Goal: Browse casually: Explore the website without a specific task or goal

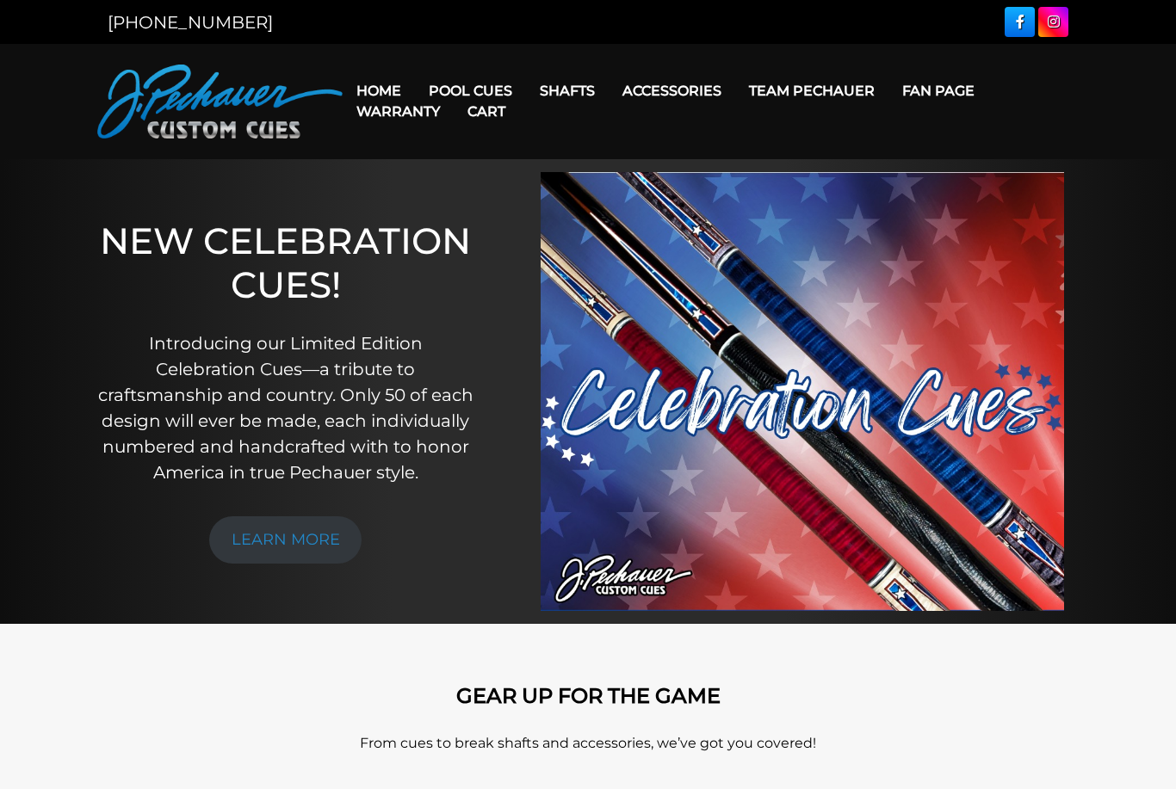
click at [473, 96] on link "Cart" at bounding box center [486, 112] width 65 height 44
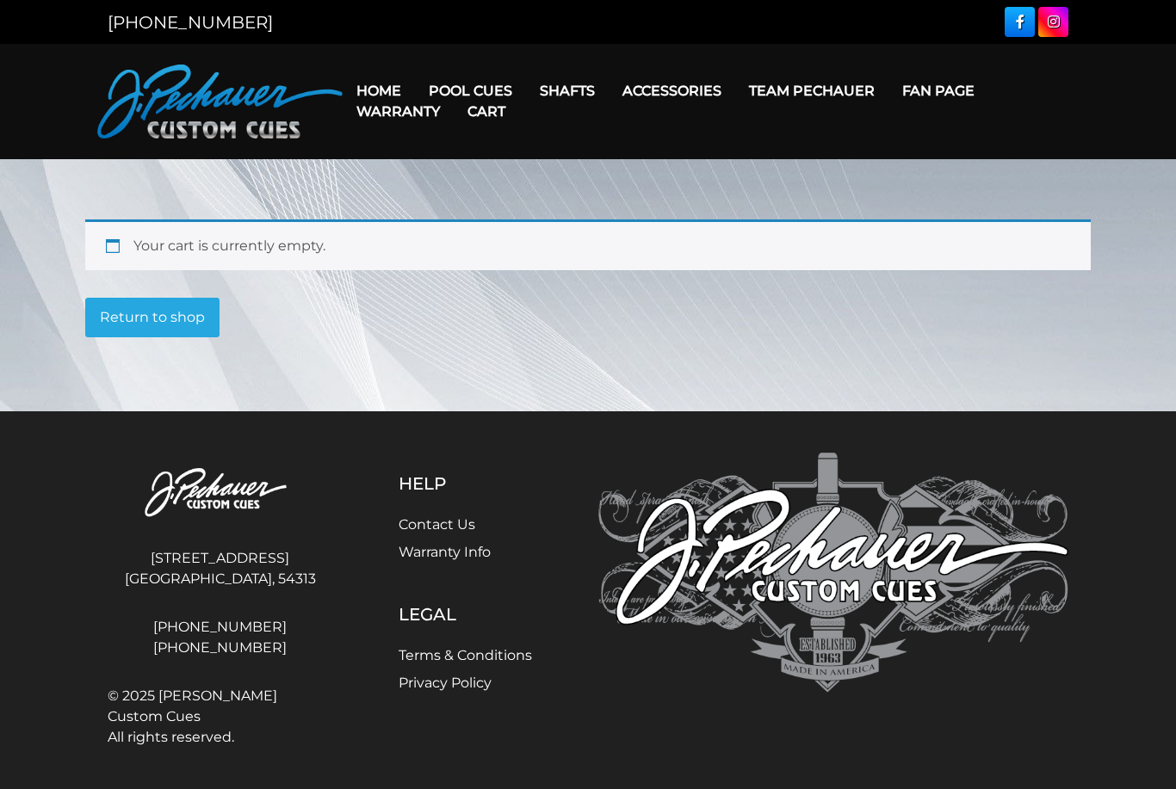
click at [232, 494] on img at bounding box center [220, 494] width 225 height 82
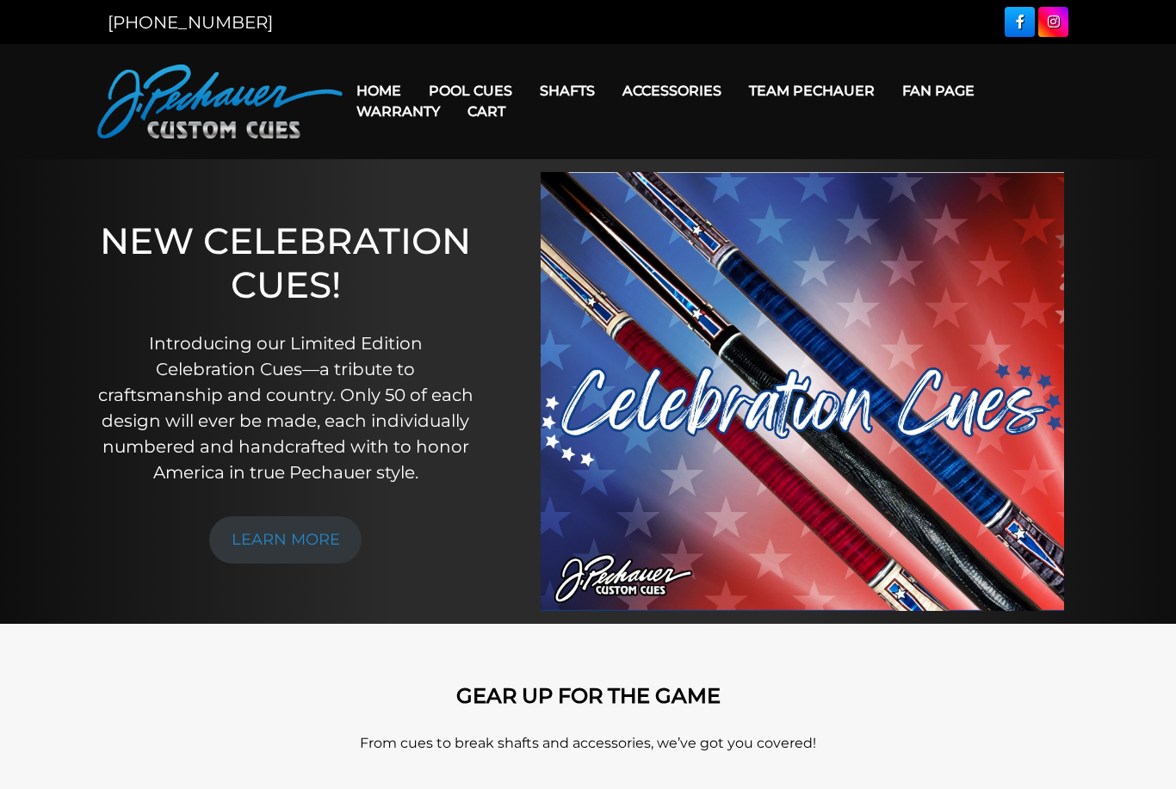
click at [514, 371] on link "[PERSON_NAME] Collection" at bounding box center [523, 359] width 212 height 24
click at [479, 91] on link "Cart" at bounding box center [486, 112] width 65 height 44
click at [489, 95] on link "Cart" at bounding box center [486, 112] width 65 height 44
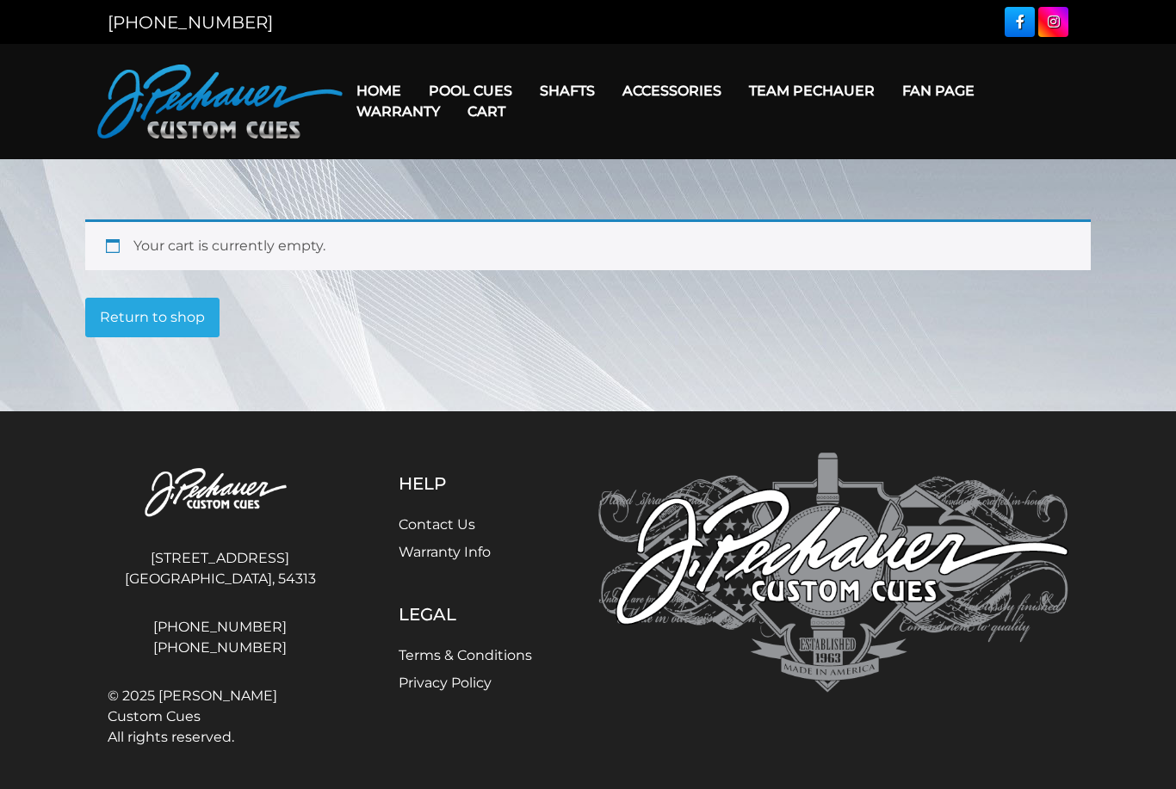
click at [586, 52] on header "MENU Home Pool Cues Celebration Cue JP Series (T) – NEW Pro Series (R) – NEW Ch…" at bounding box center [588, 101] width 1176 height 115
click at [475, 147] on link "JP Series (T) – NEW" at bounding box center [523, 139] width 212 height 24
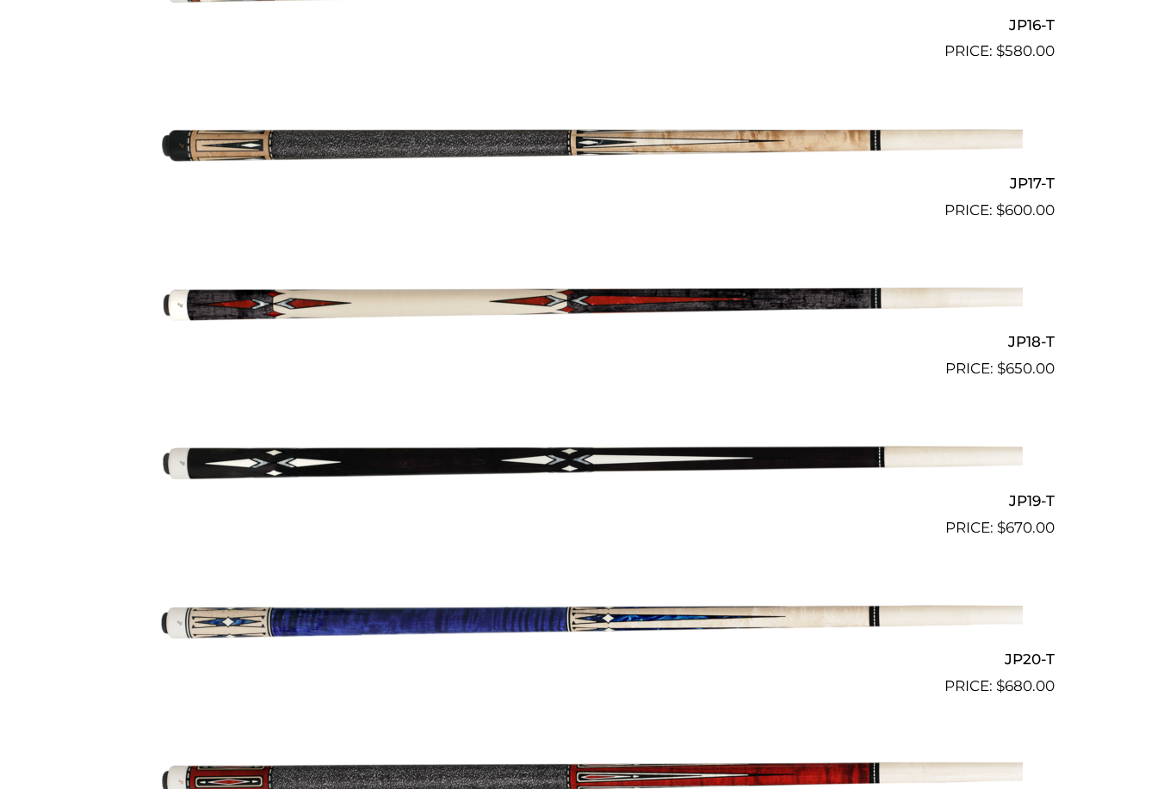
scroll to position [2987, 0]
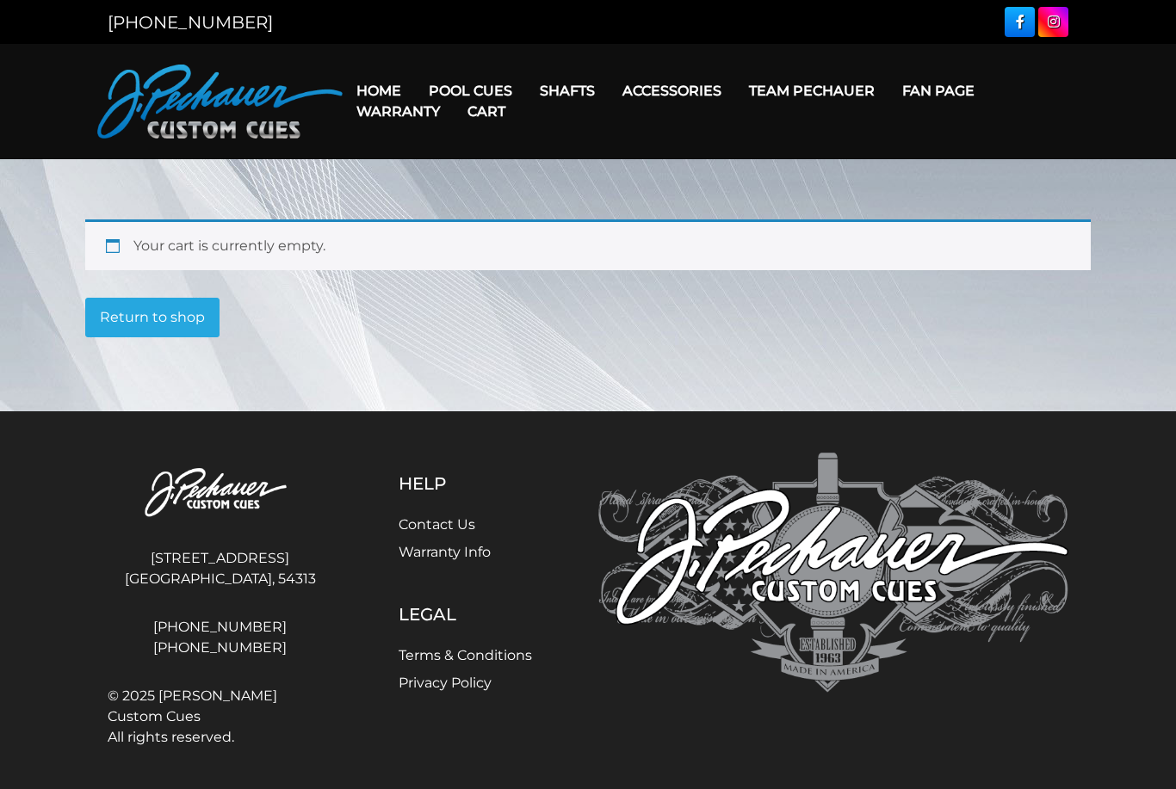
click at [471, 90] on link "Cart" at bounding box center [486, 112] width 65 height 44
click at [471, 96] on link "Cart" at bounding box center [486, 112] width 65 height 44
click at [472, 92] on link "Cart" at bounding box center [486, 112] width 65 height 44
click at [484, 97] on link "Cart" at bounding box center [486, 112] width 65 height 44
click at [469, 100] on link "Cart" at bounding box center [486, 112] width 65 height 44
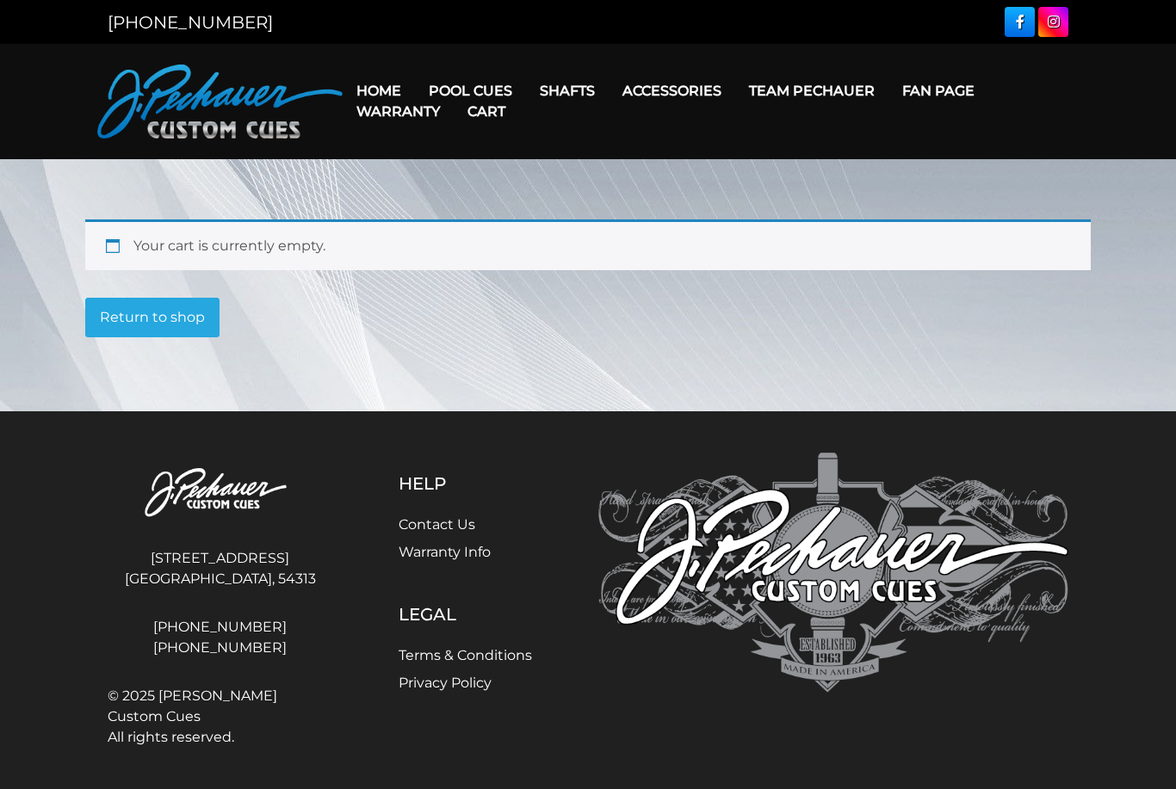
click at [454, 176] on link "Pro Series (R) – NEW" at bounding box center [523, 163] width 212 height 24
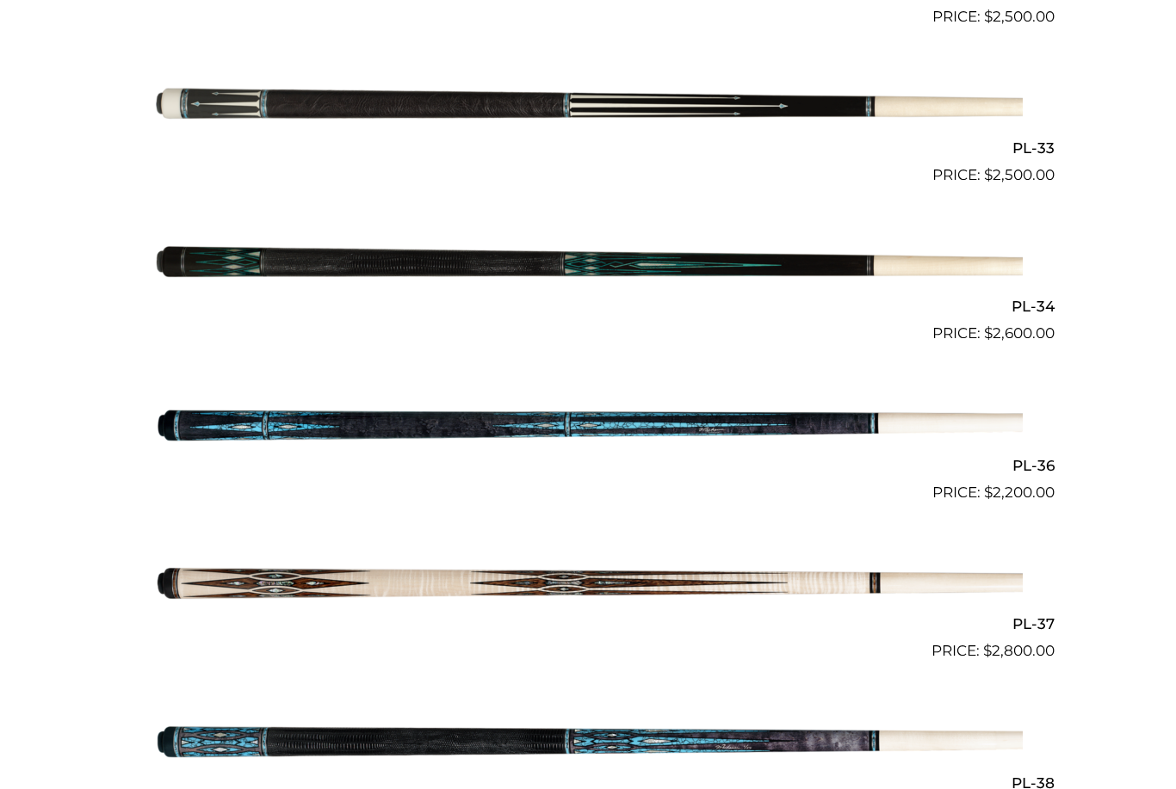
scroll to position [4275, 0]
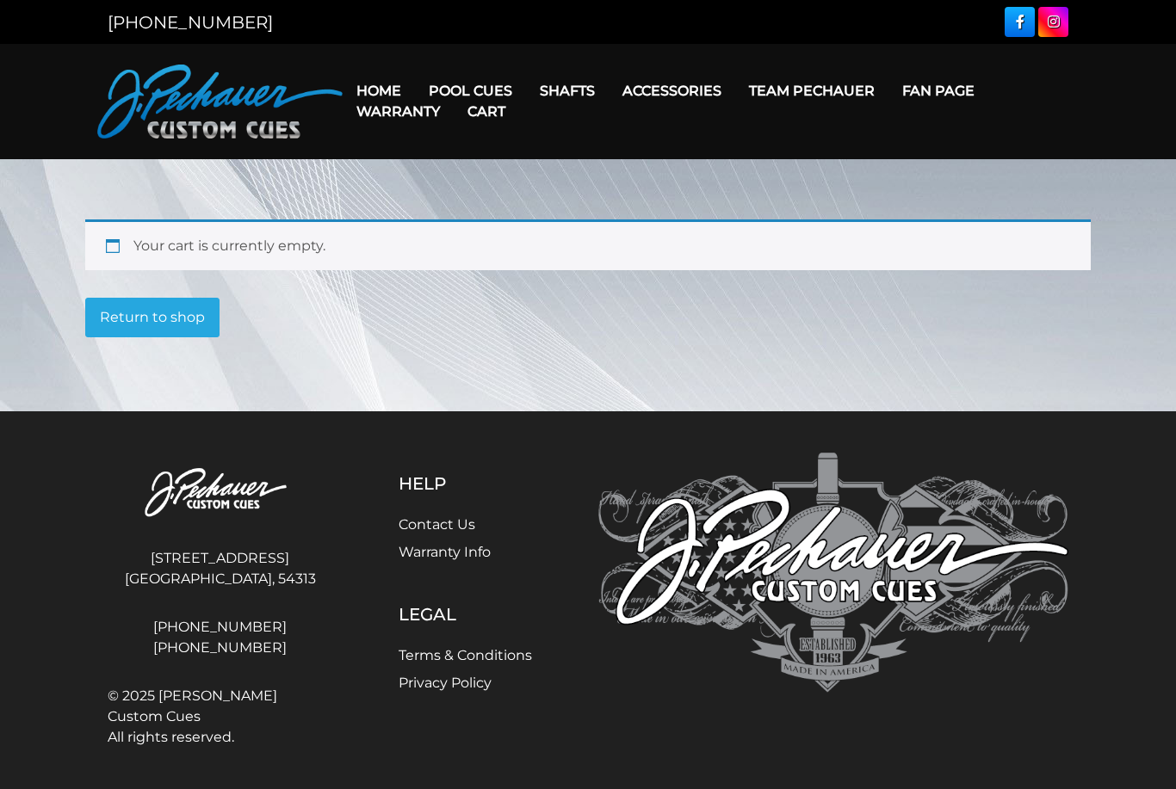
click at [473, 96] on link "Cart" at bounding box center [486, 112] width 65 height 44
click at [467, 95] on link "Cart" at bounding box center [486, 112] width 65 height 44
click at [498, 95] on link "Cart" at bounding box center [486, 112] width 65 height 44
click at [467, 95] on link "Cart" at bounding box center [486, 112] width 65 height 44
click at [487, 96] on link "Cart" at bounding box center [486, 112] width 65 height 44
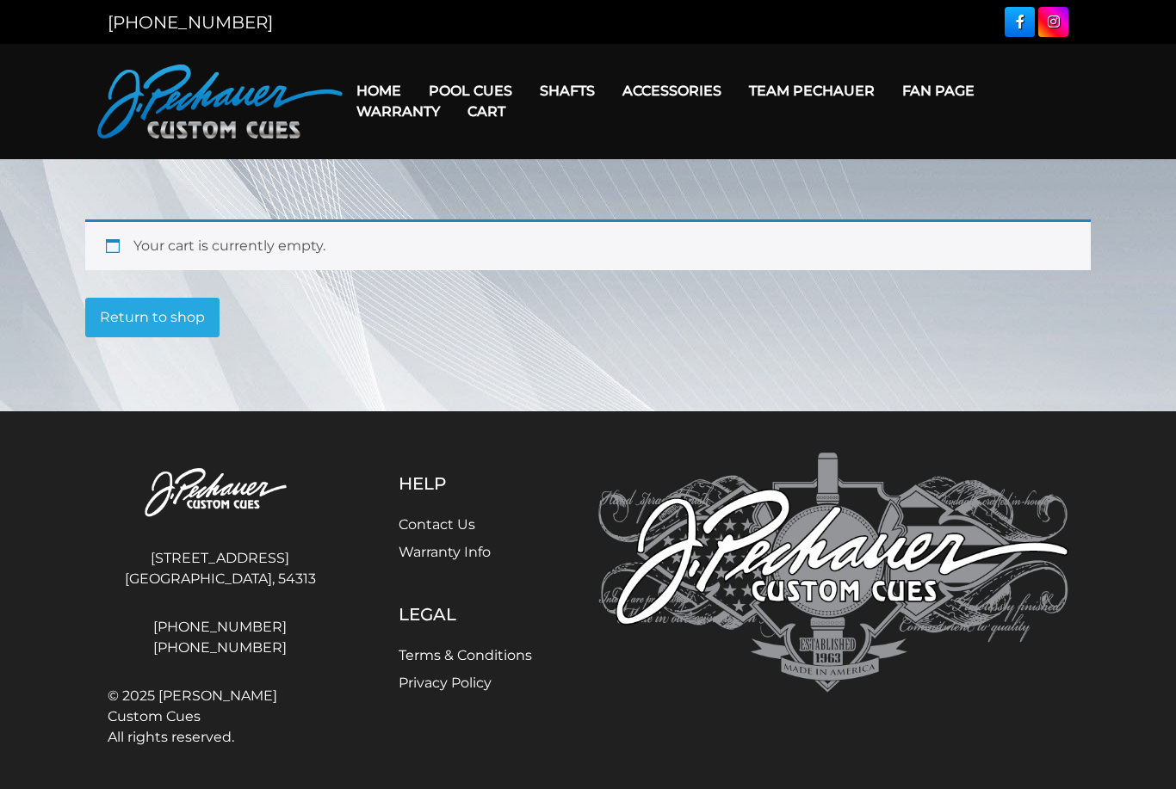
click at [459, 90] on link "Cart" at bounding box center [486, 112] width 65 height 44
click at [450, 92] on link "Warranty" at bounding box center [398, 112] width 111 height 44
click at [461, 97] on link "Cart" at bounding box center [486, 112] width 65 height 44
click at [489, 95] on link "Cart" at bounding box center [486, 112] width 65 height 44
click at [473, 95] on link "Cart" at bounding box center [486, 112] width 65 height 44
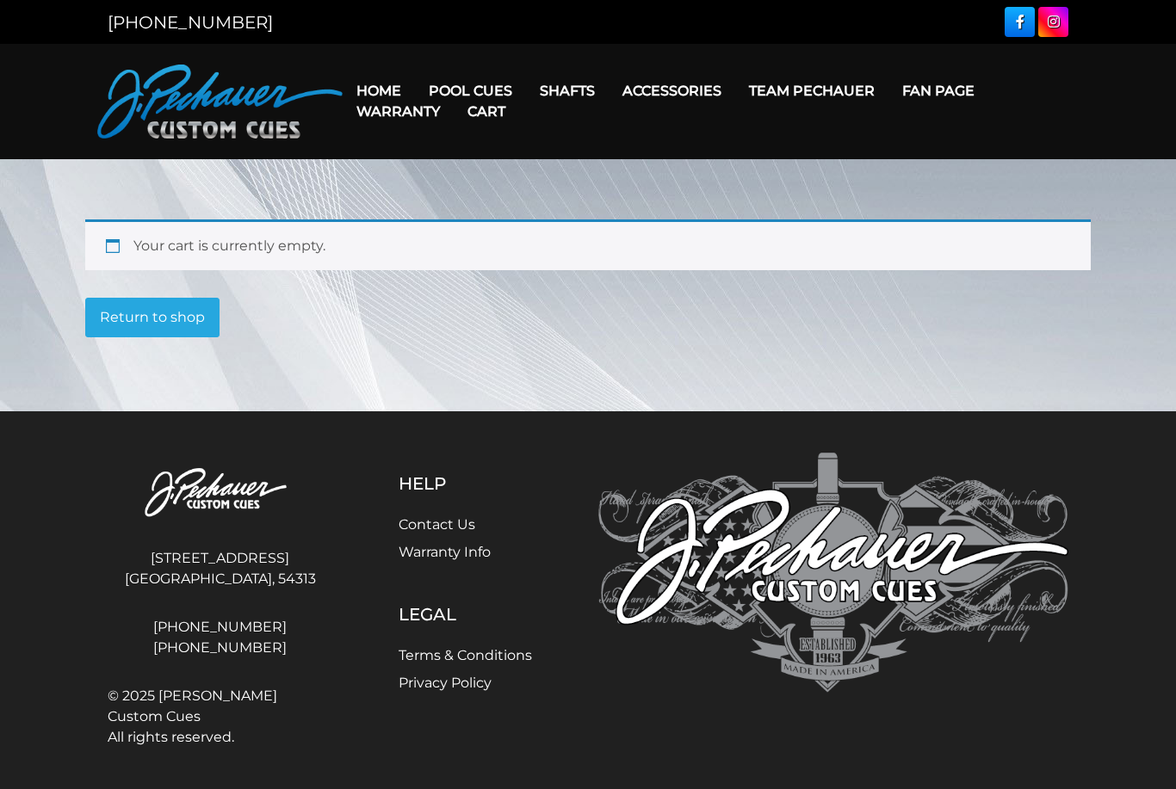
click at [464, 96] on link "Cart" at bounding box center [486, 112] width 65 height 44
click at [382, 93] on link "Warranty" at bounding box center [398, 112] width 111 height 44
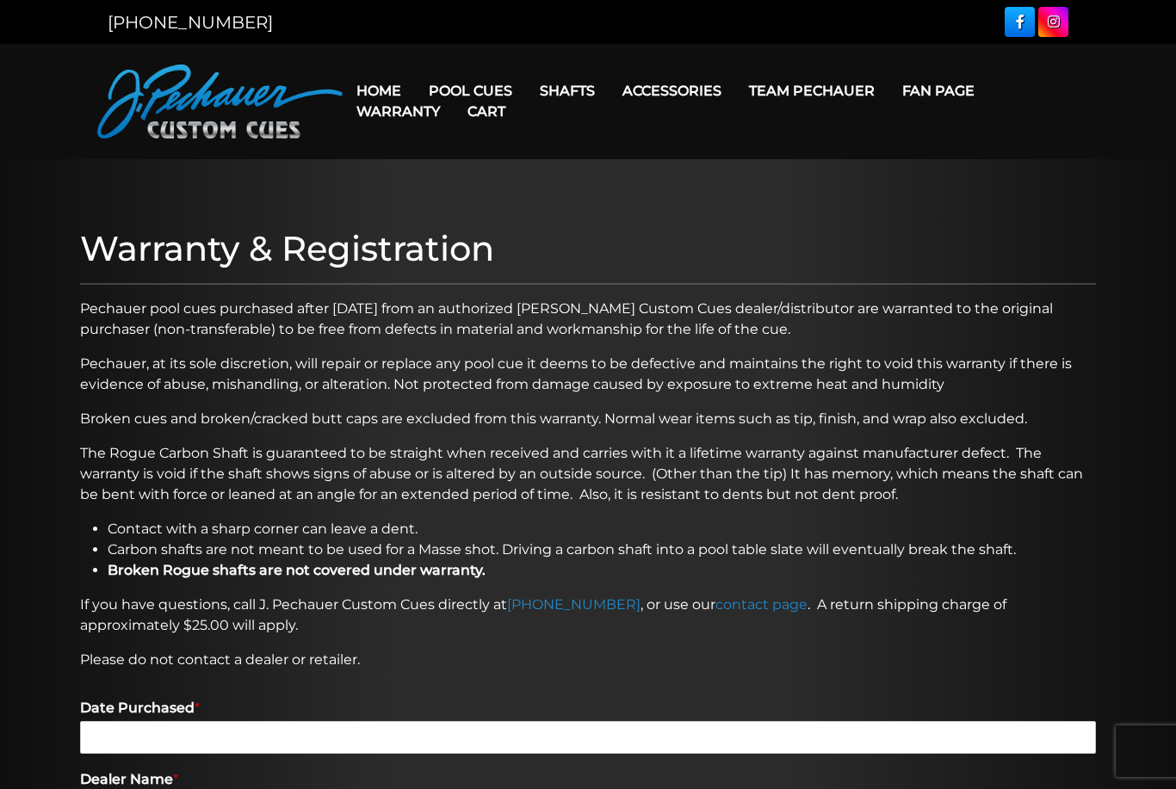
click at [476, 95] on link "Cart" at bounding box center [486, 112] width 65 height 44
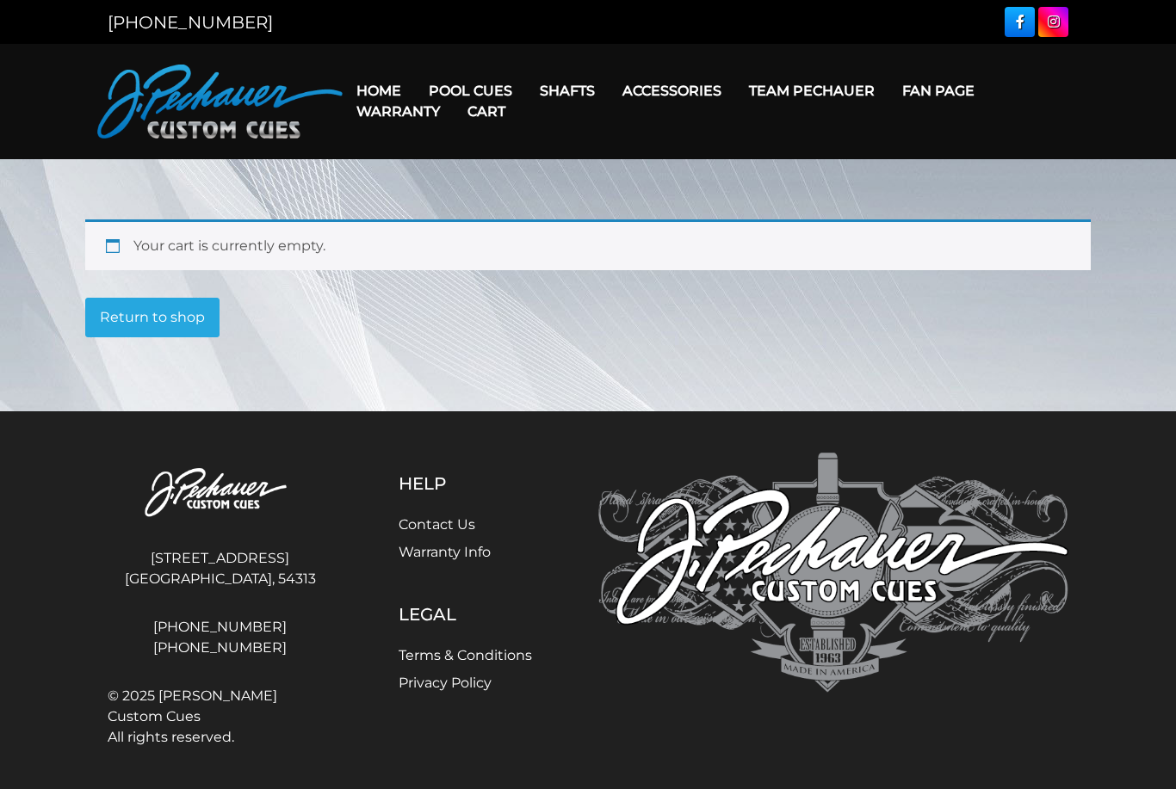
click at [516, 201] on link "Champion Collection" at bounding box center [523, 188] width 212 height 24
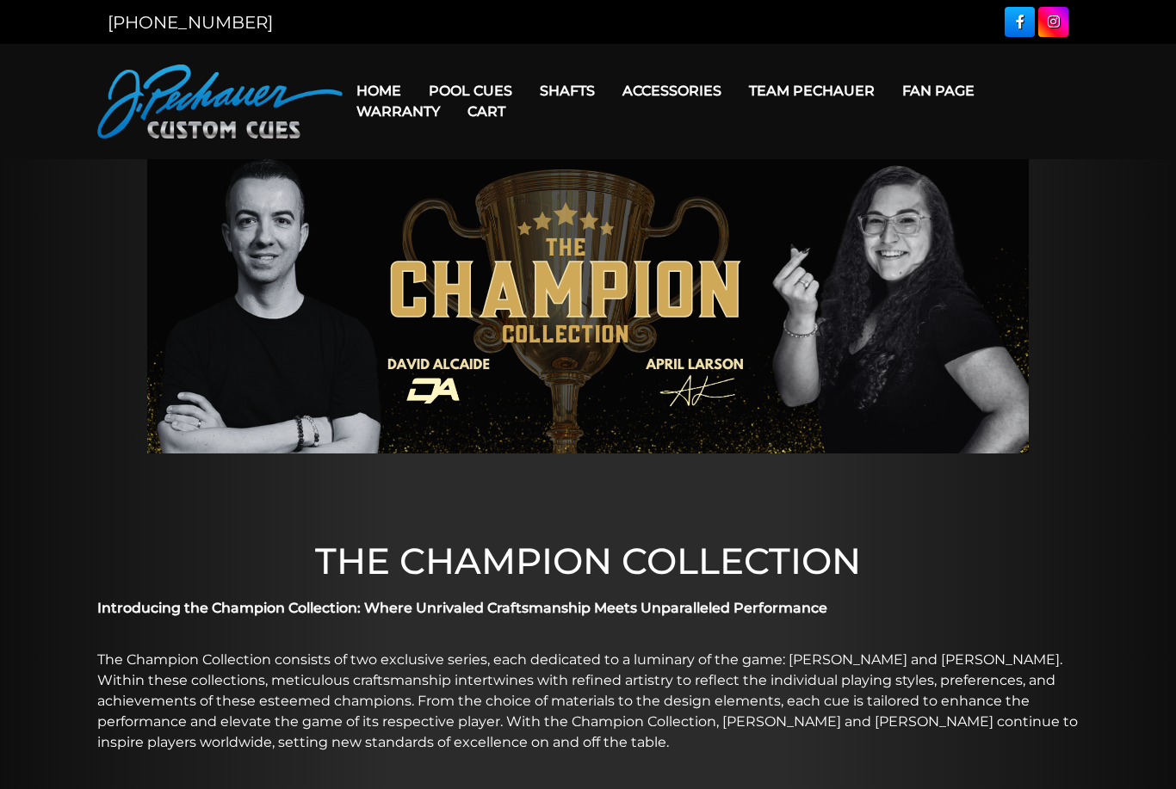
click at [467, 102] on link "Cart" at bounding box center [486, 112] width 65 height 44
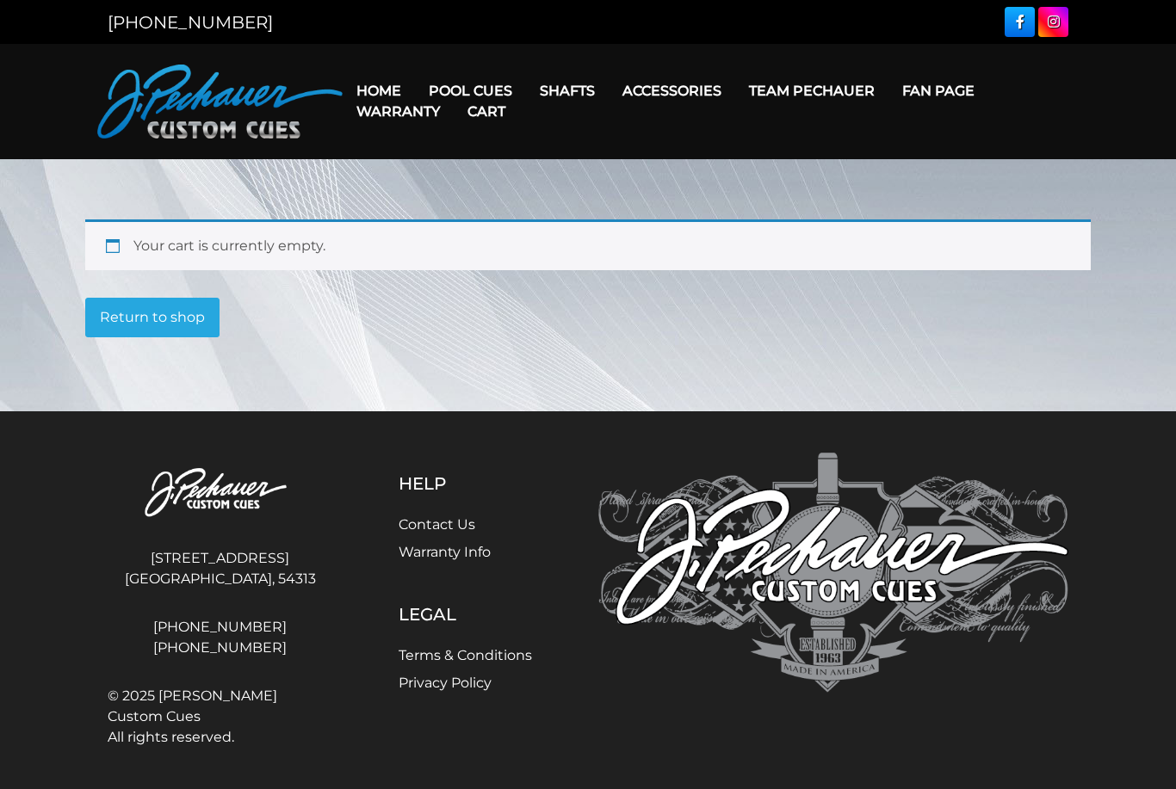
click at [483, 95] on link "Cart" at bounding box center [486, 112] width 65 height 44
click at [457, 108] on link "Cart" at bounding box center [486, 112] width 65 height 44
click at [498, 95] on link "Cart" at bounding box center [486, 112] width 65 height 44
click at [488, 93] on link "Cart" at bounding box center [486, 112] width 65 height 44
click at [473, 93] on link "Cart" at bounding box center [486, 112] width 65 height 44
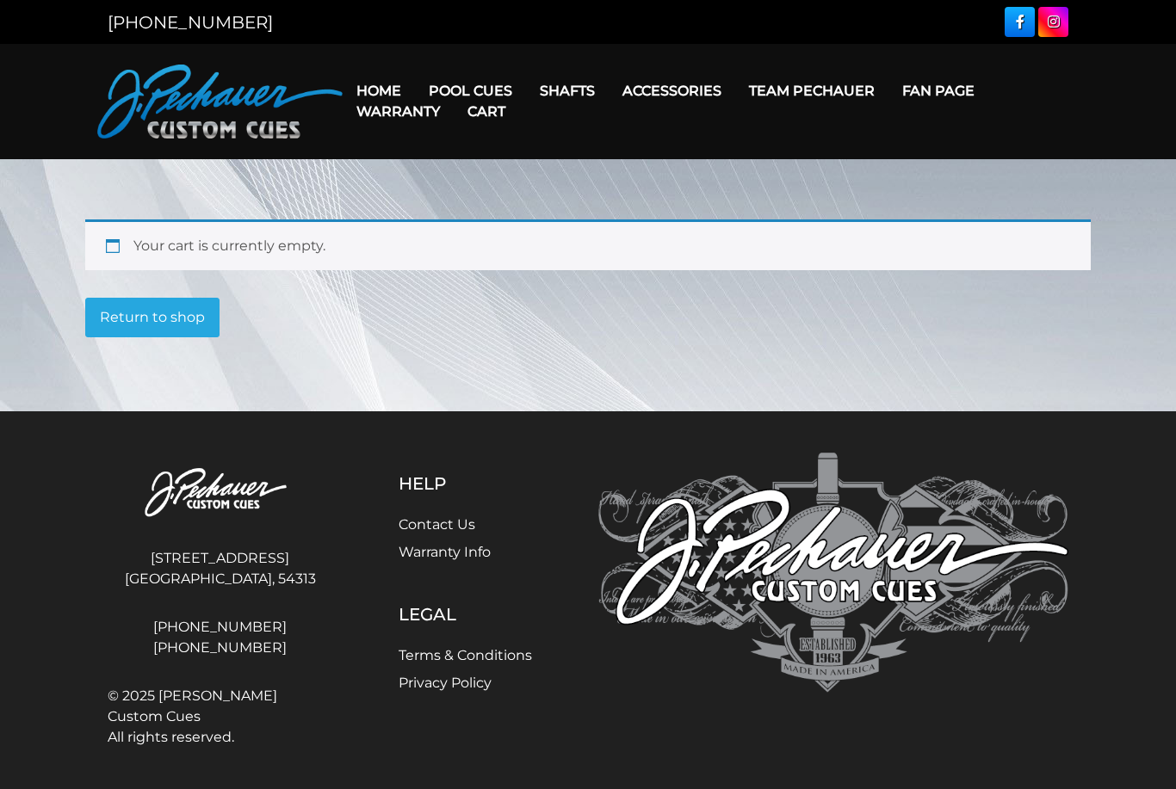
click at [485, 101] on link "Cart" at bounding box center [486, 112] width 65 height 44
click at [480, 108] on link "Cart" at bounding box center [486, 112] width 65 height 44
click at [501, 225] on link "Cues for a Cause" at bounding box center [523, 213] width 212 height 24
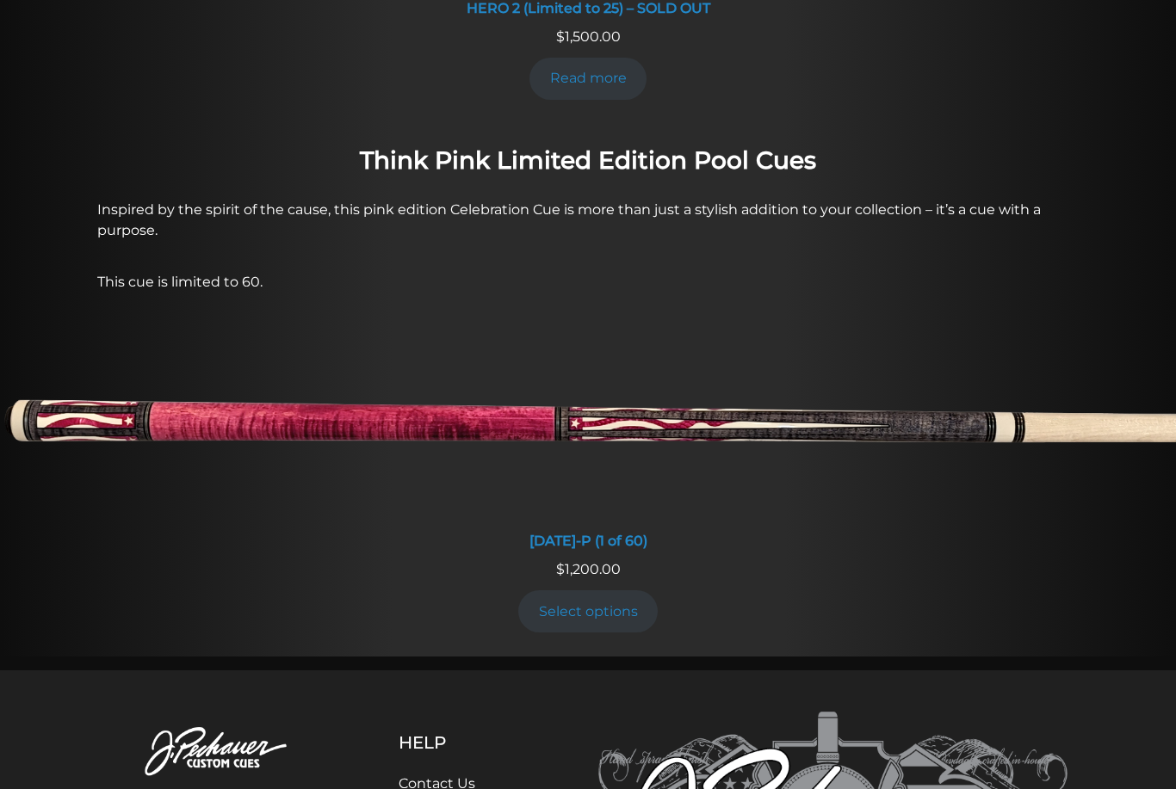
scroll to position [1264, 0]
click at [228, 396] on img at bounding box center [588, 425] width 1176 height 195
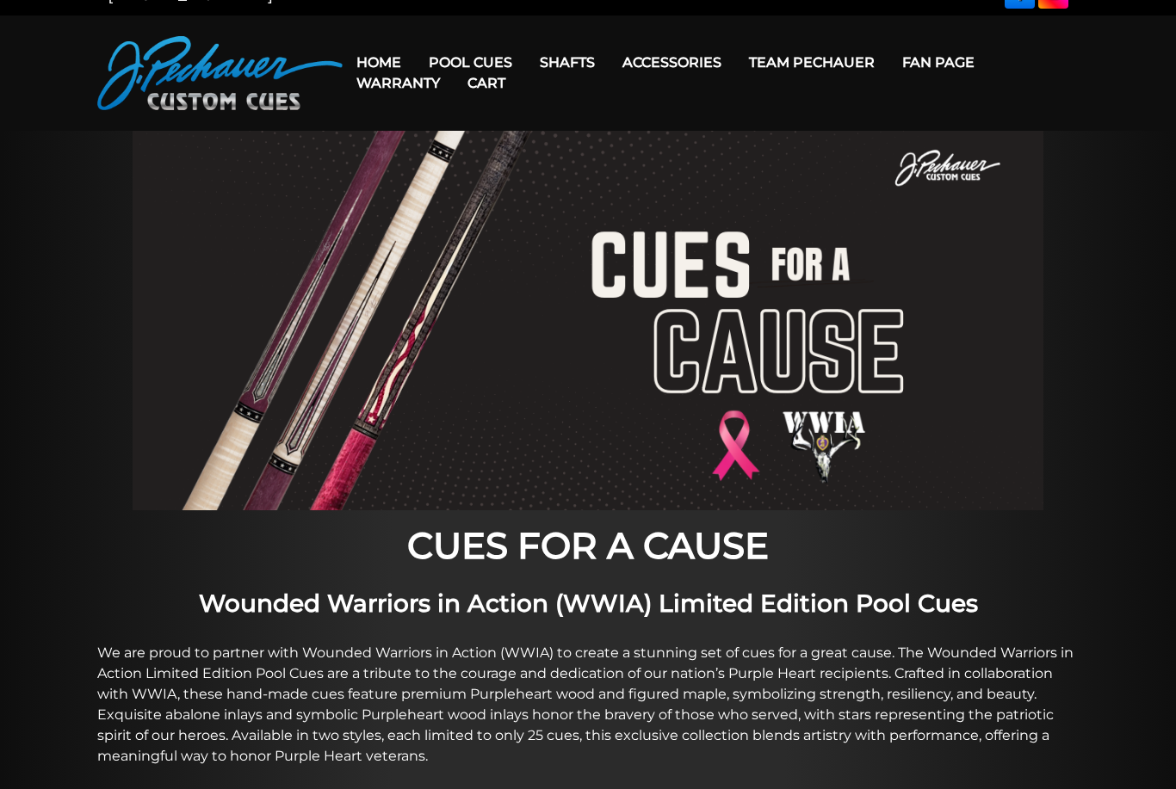
scroll to position [0, 0]
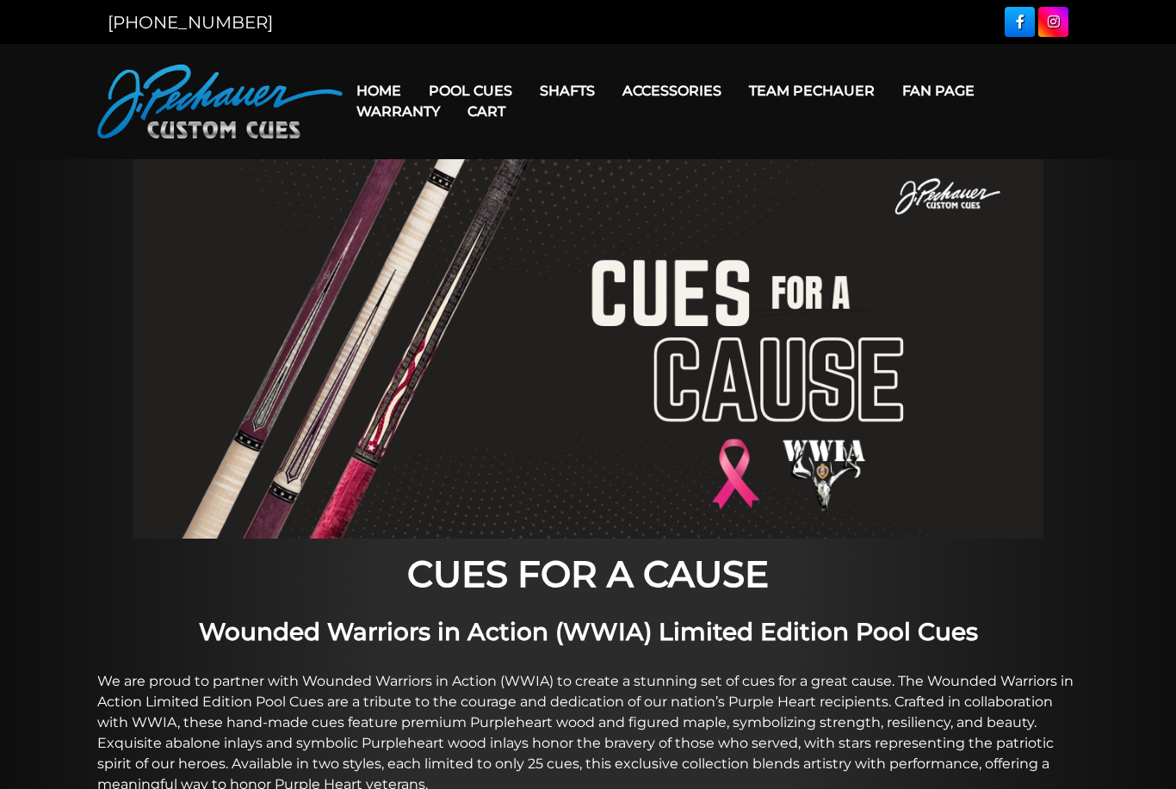
click at [472, 105] on link "Cart" at bounding box center [486, 112] width 65 height 44
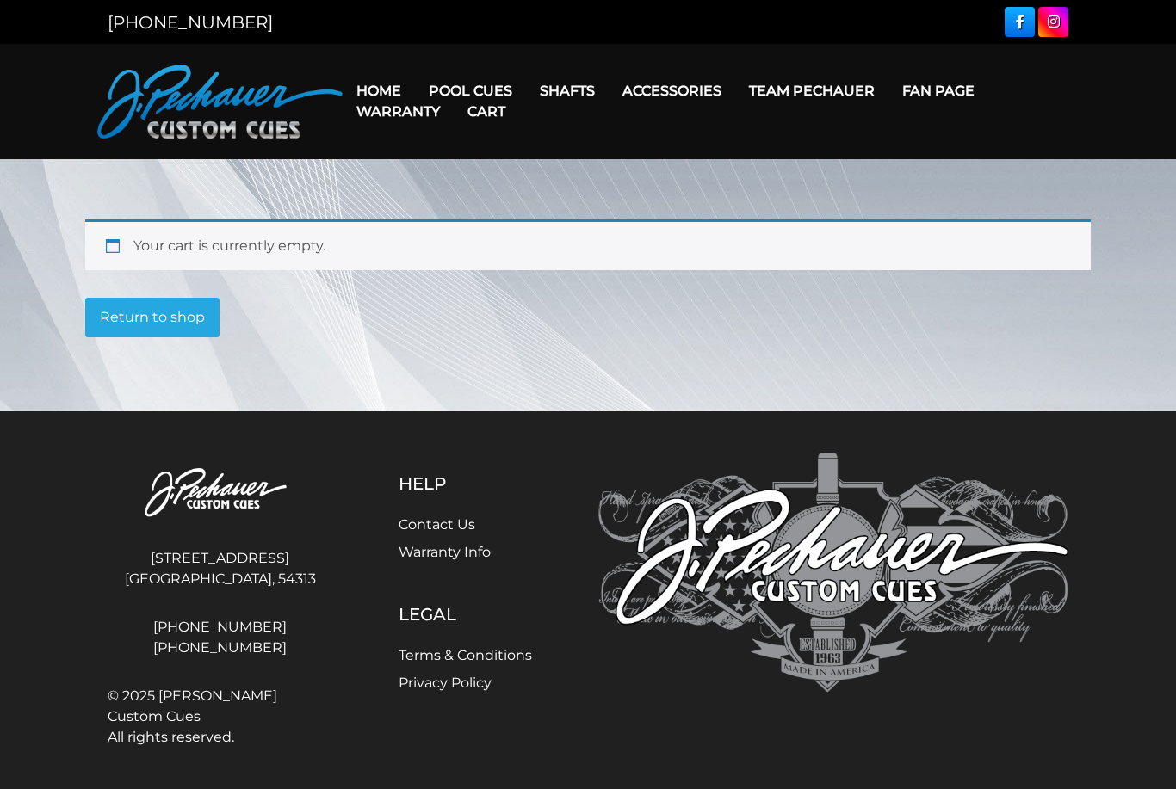
click at [473, 90] on link "Cart" at bounding box center [486, 112] width 65 height 44
click at [464, 100] on link "Cart" at bounding box center [486, 112] width 65 height 44
click at [489, 90] on link "Cart" at bounding box center [486, 112] width 65 height 44
click at [474, 85] on link "Pool Cues" at bounding box center [470, 91] width 111 height 44
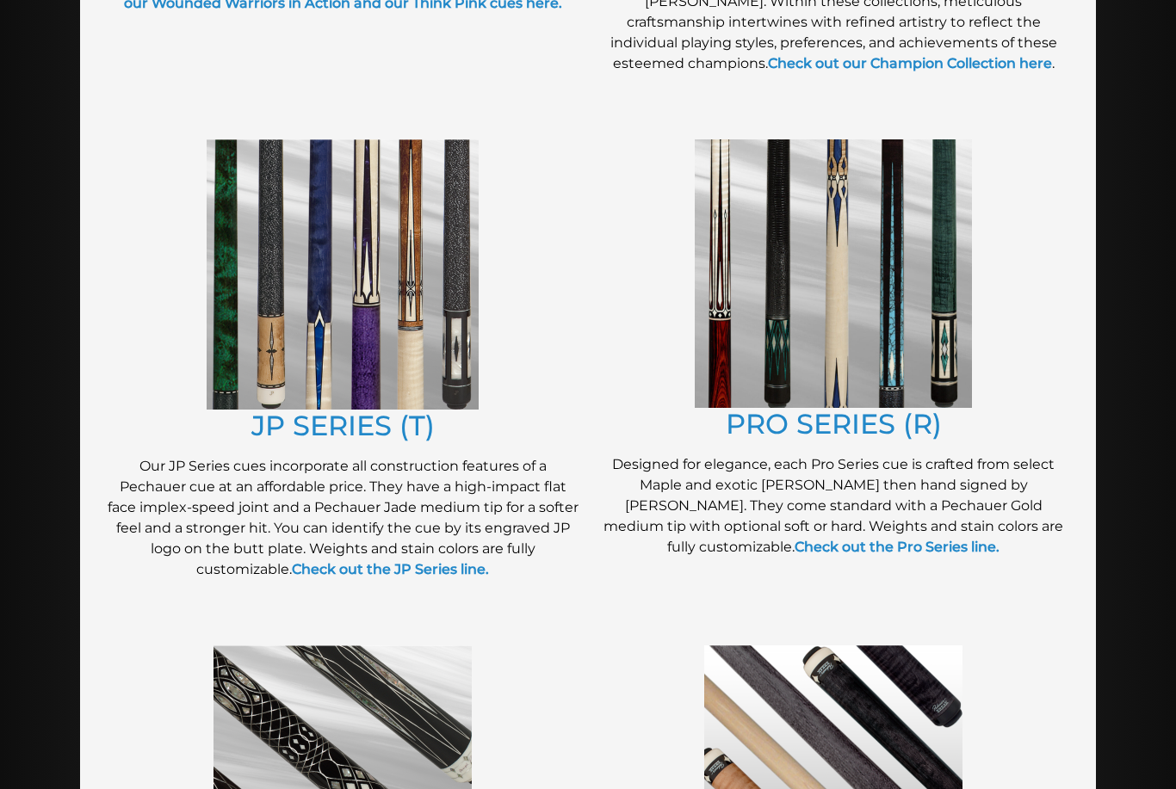
scroll to position [793, 0]
click at [953, 337] on img at bounding box center [833, 273] width 277 height 269
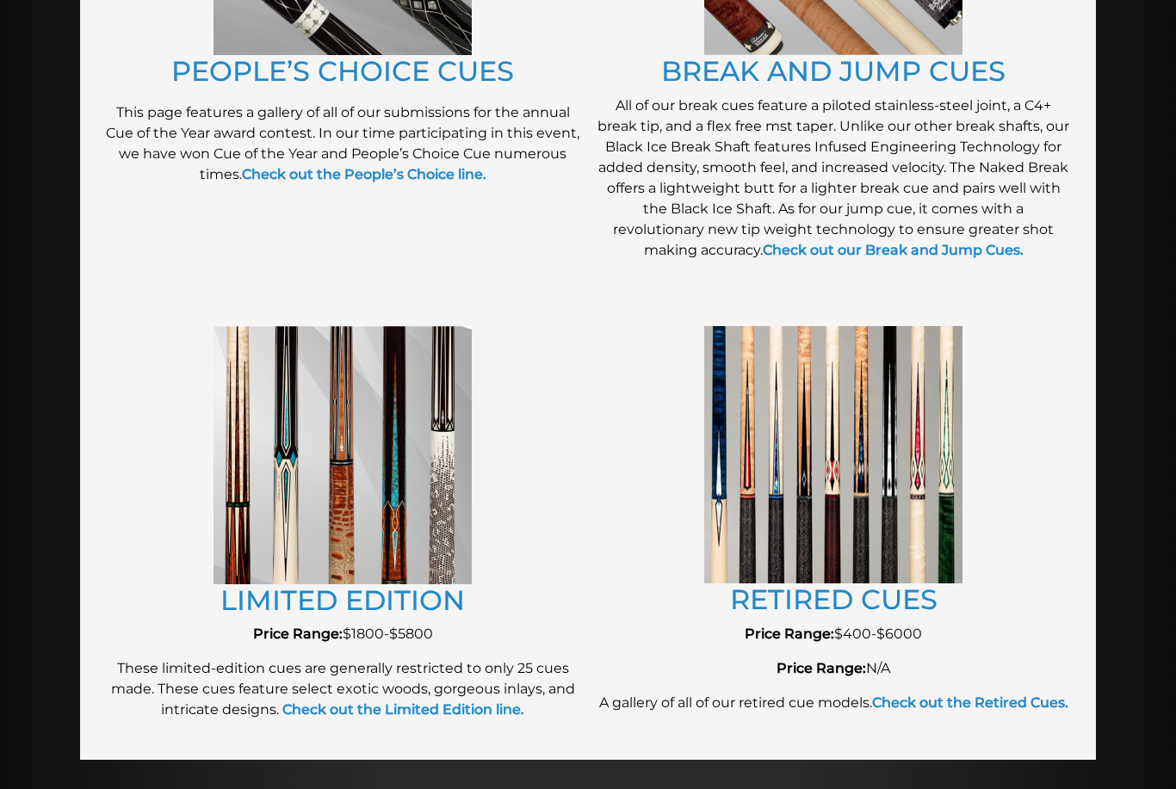
scroll to position [1542, 0]
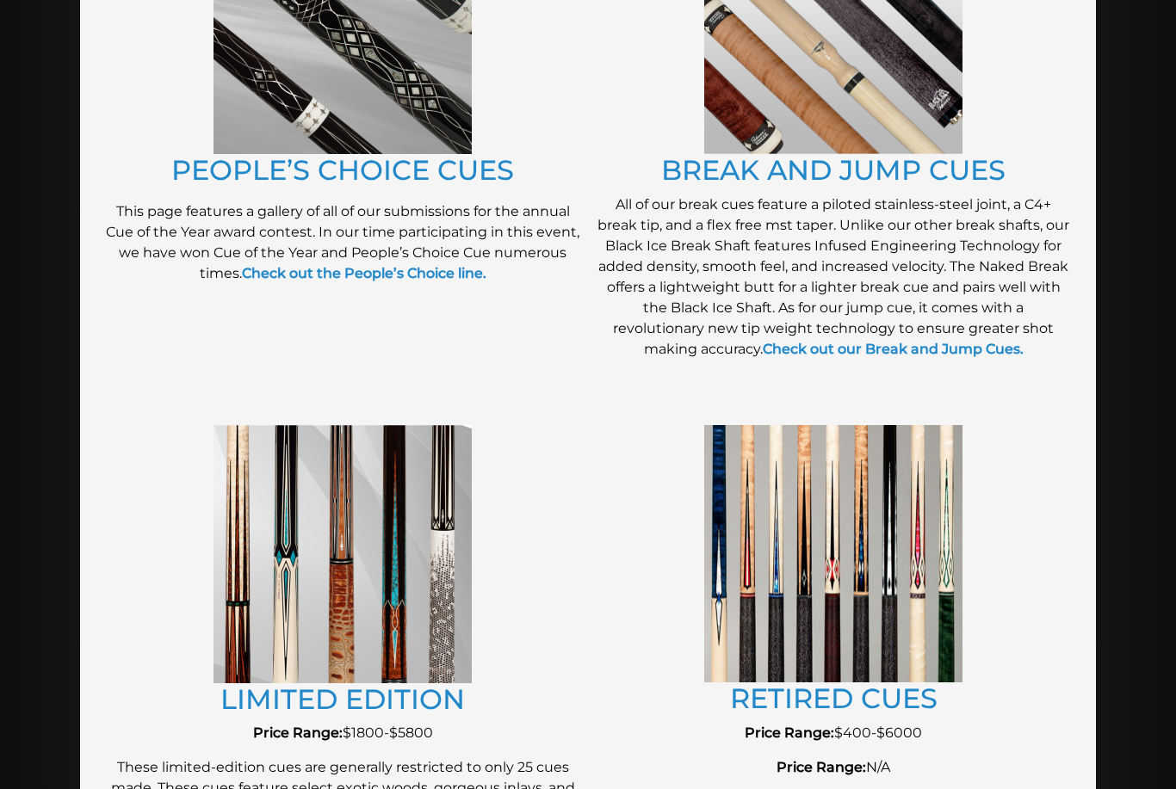
click at [911, 102] on img at bounding box center [833, 25] width 258 height 258
click at [924, 597] on img at bounding box center [833, 553] width 258 height 257
click at [891, 527] on img at bounding box center [833, 553] width 258 height 257
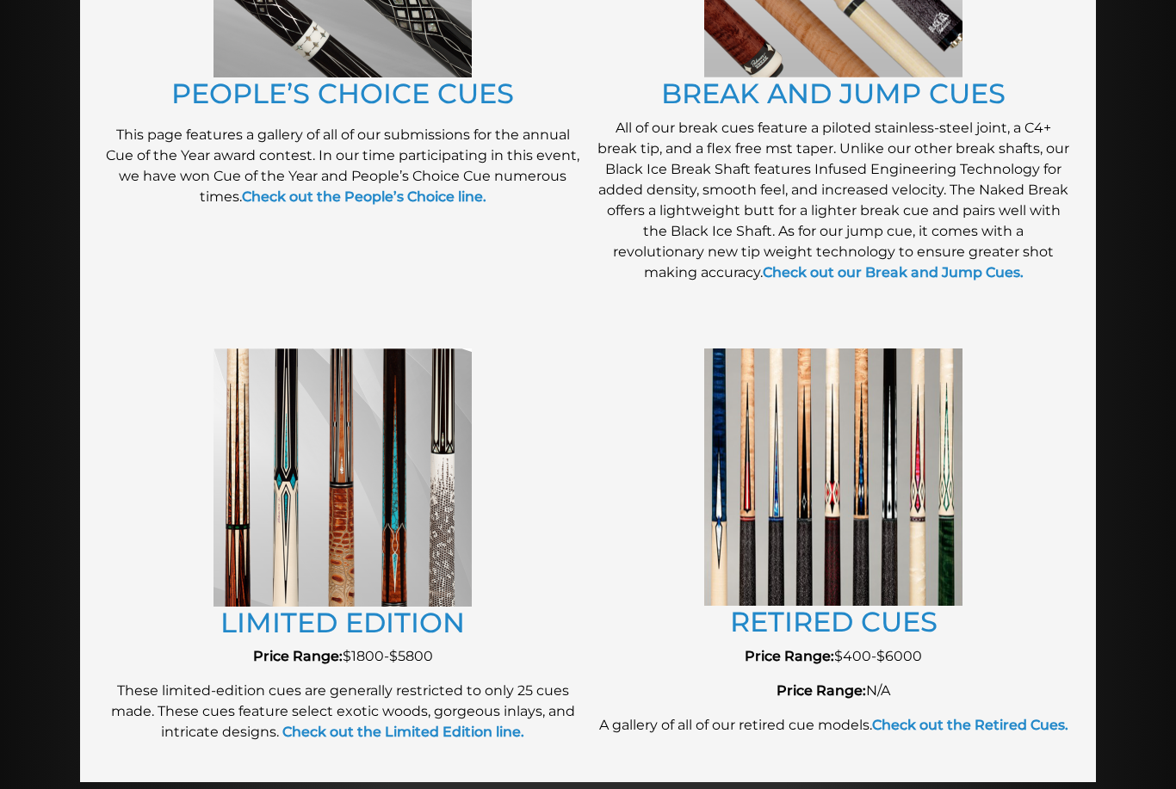
scroll to position [1775, 0]
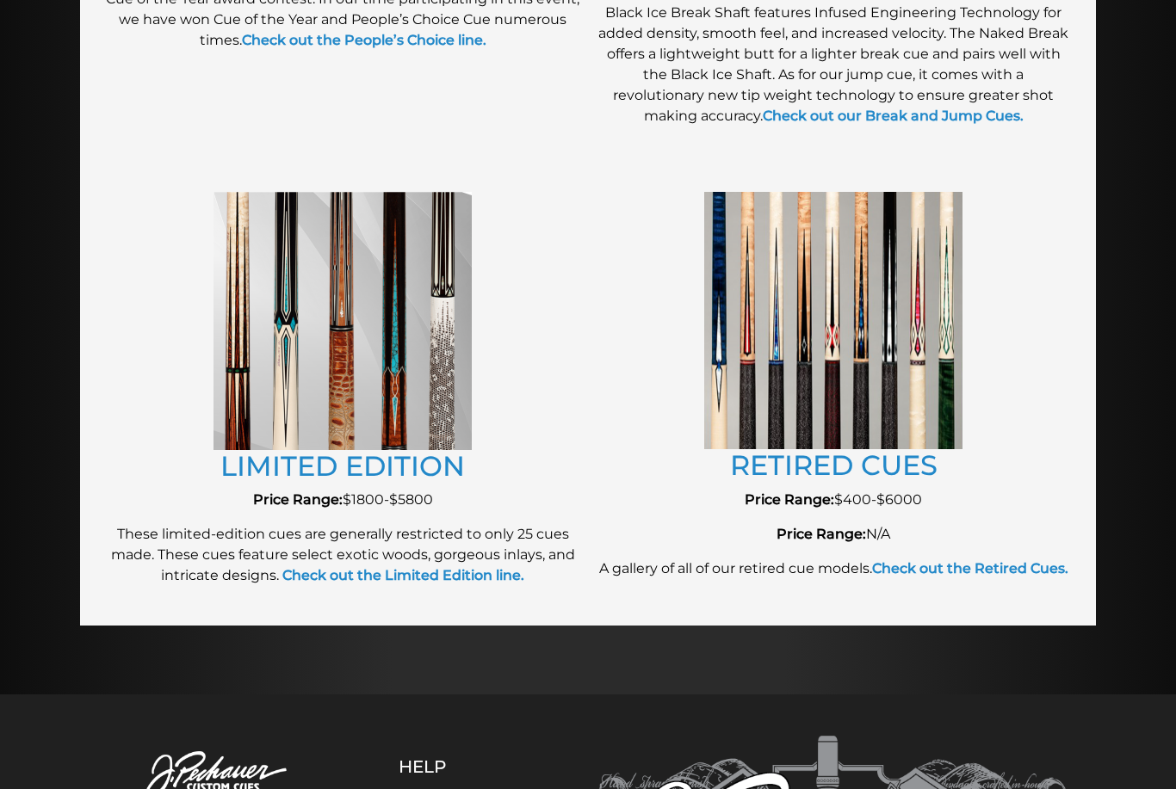
click at [869, 386] on img at bounding box center [833, 320] width 258 height 257
click at [826, 475] on link "RETIRED CUES" at bounding box center [833, 465] width 207 height 34
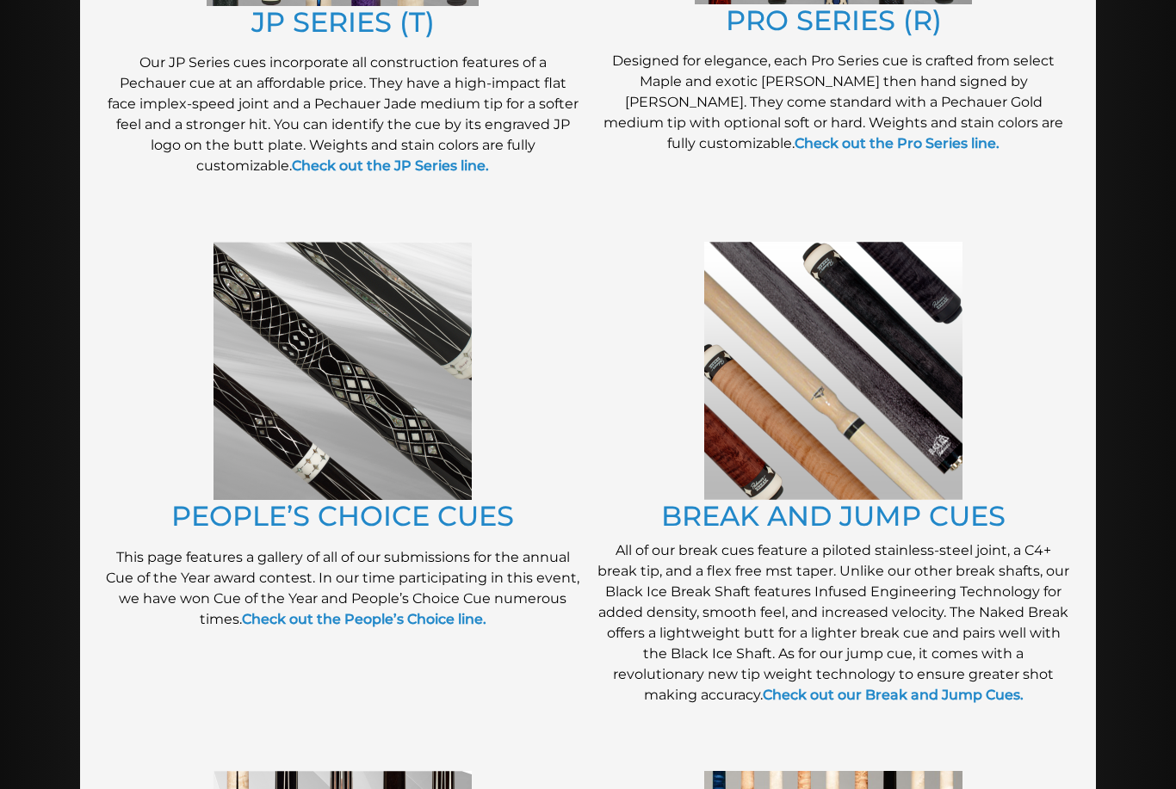
scroll to position [1195, 0]
click at [400, 377] on img at bounding box center [342, 372] width 258 height 258
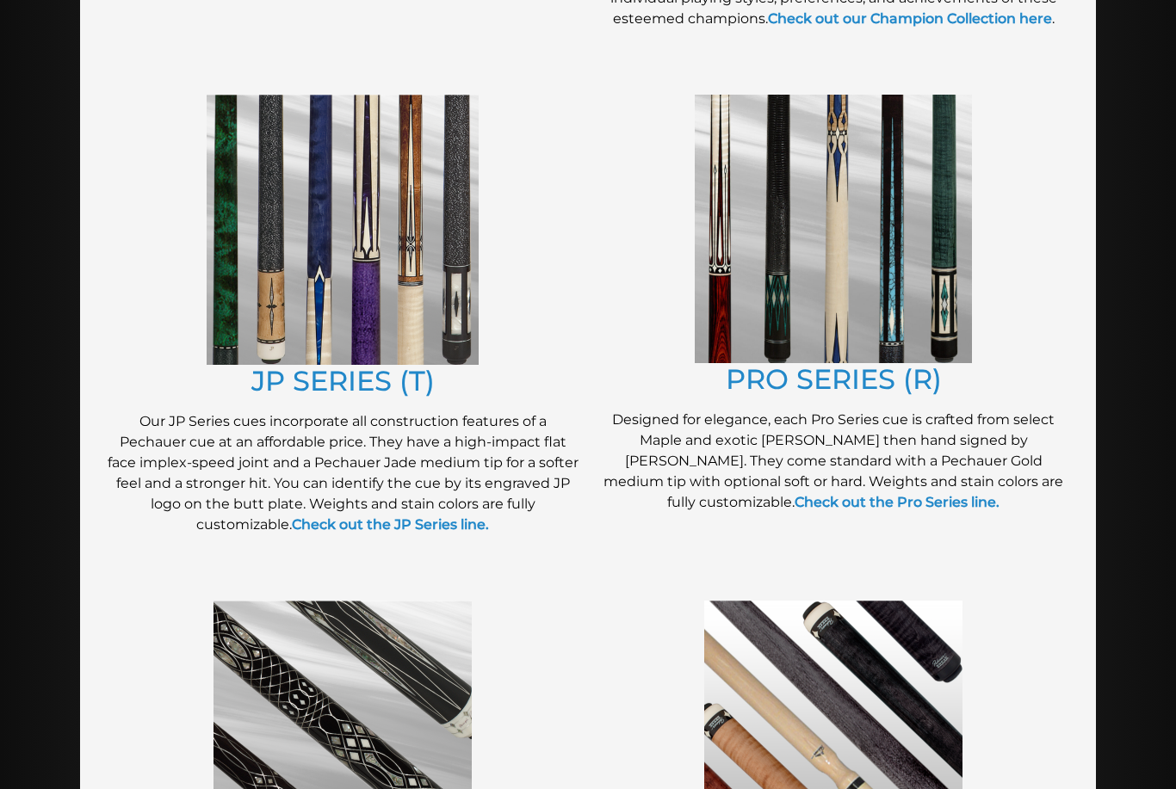
scroll to position [836, 0]
click at [250, 171] on img at bounding box center [343, 231] width 272 height 270
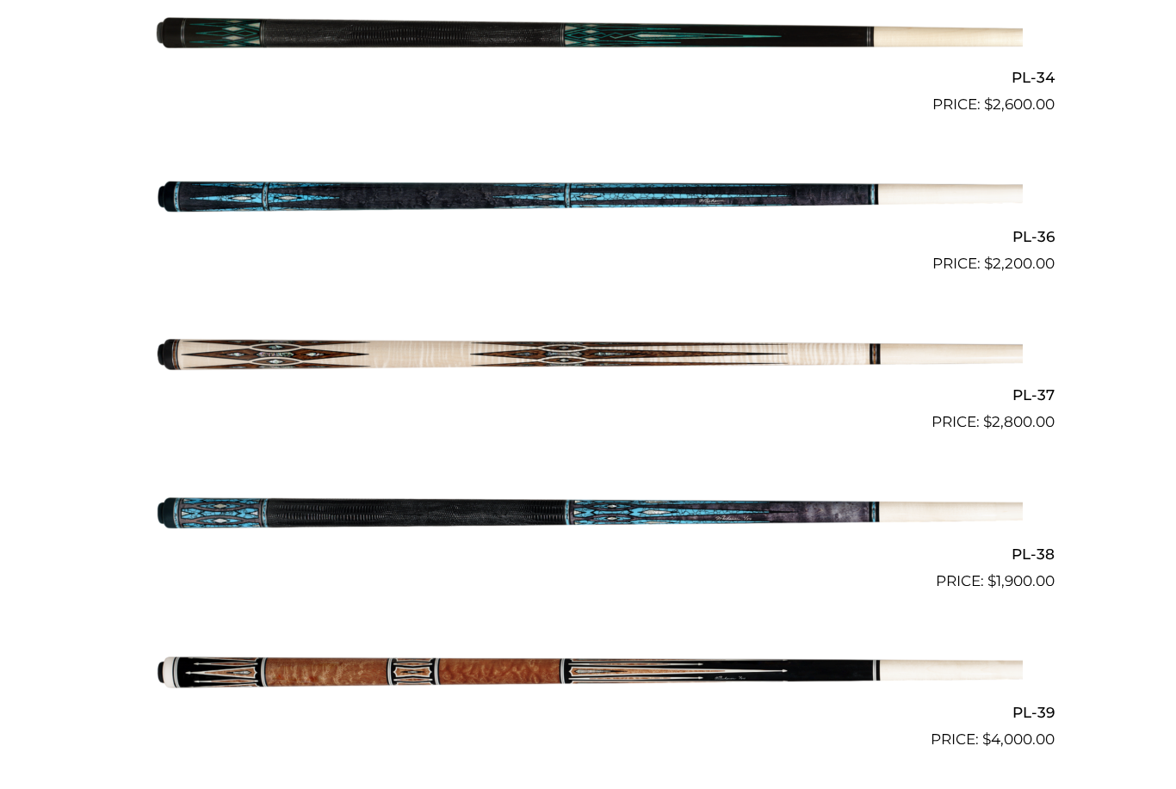
scroll to position [4548, 0]
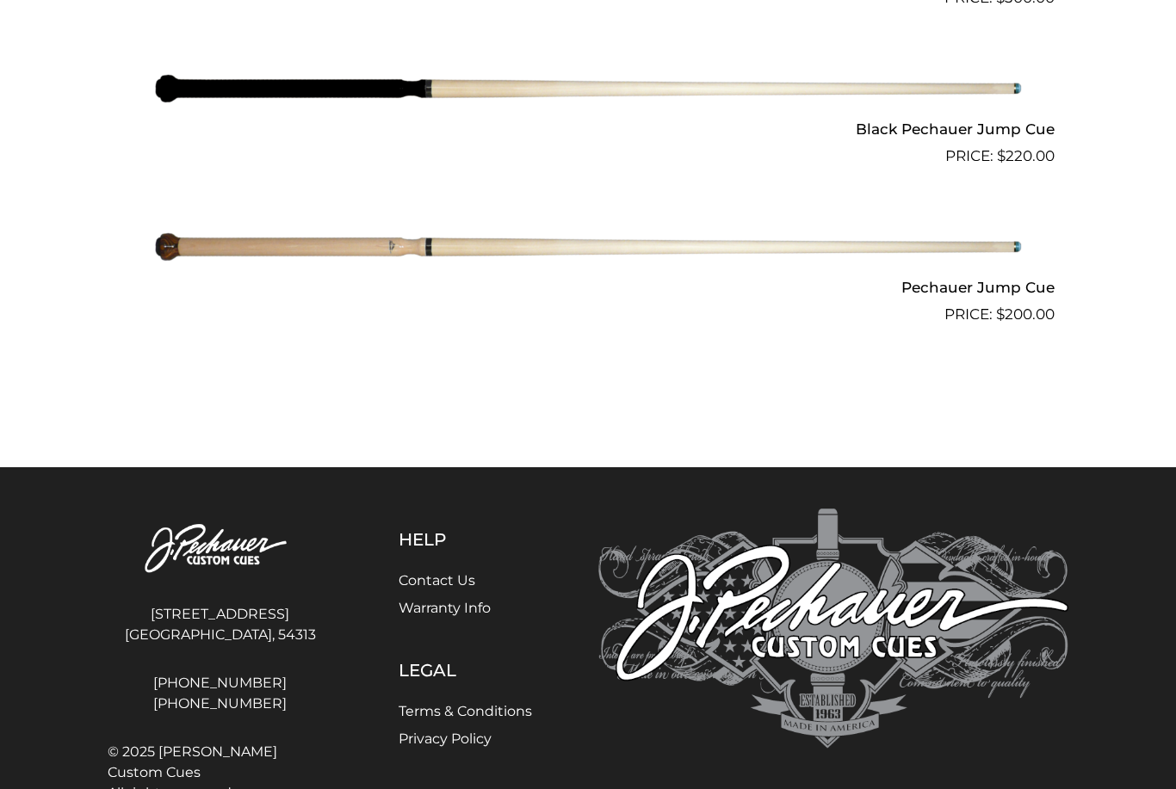
scroll to position [1573, 0]
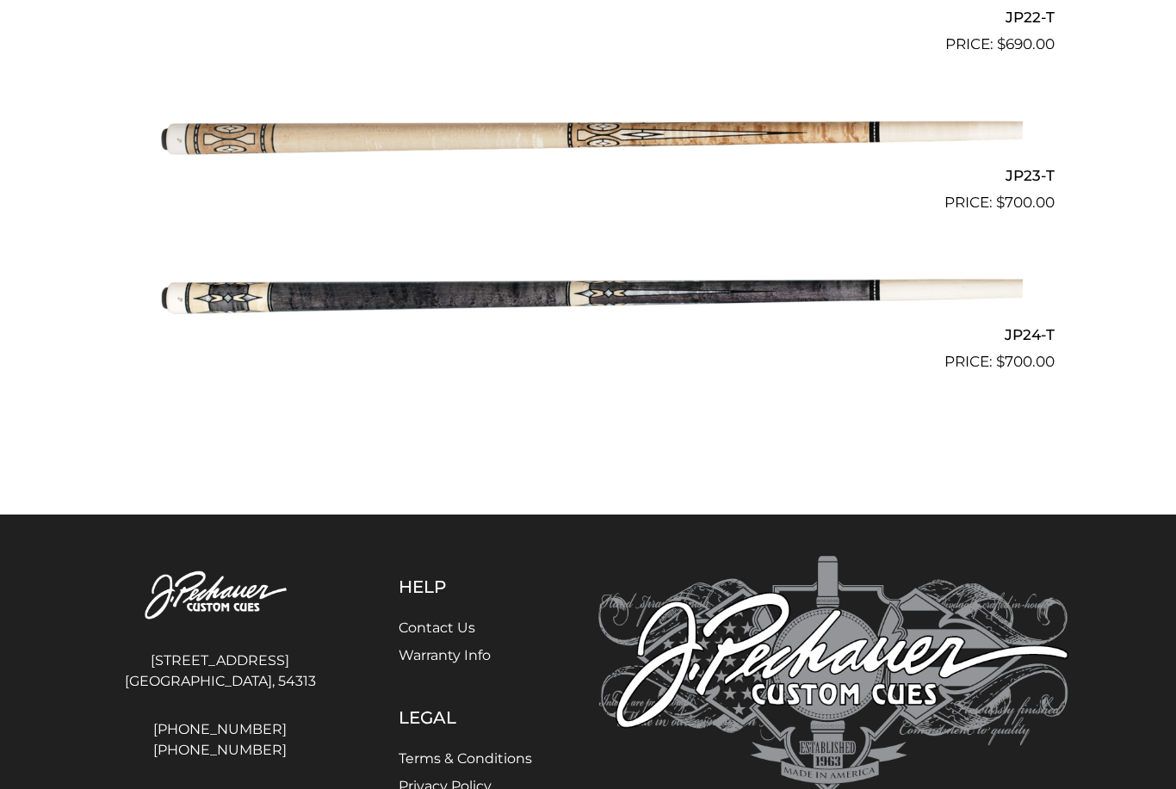
scroll to position [3988, 0]
